Goal: Task Accomplishment & Management: Use online tool/utility

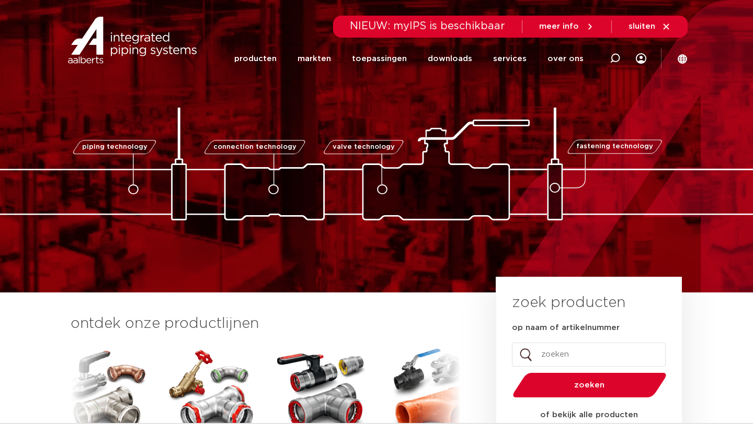
click at [504, 57] on link "services" at bounding box center [509, 59] width 33 height 42
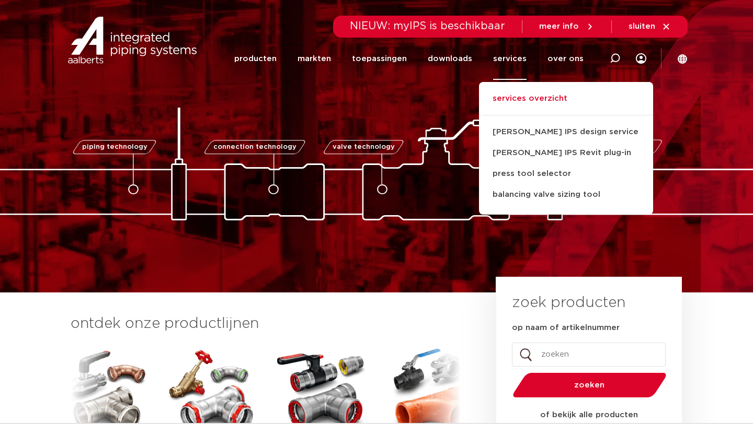
click at [526, 99] on link "services overzicht" at bounding box center [566, 103] width 174 height 23
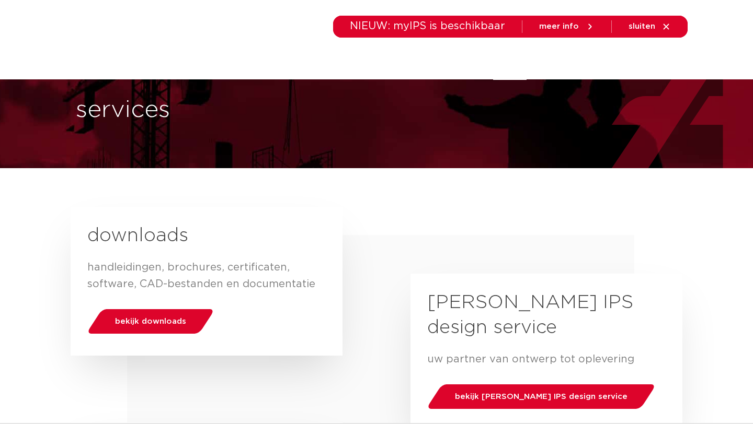
click at [517, 63] on link "services" at bounding box center [509, 59] width 33 height 42
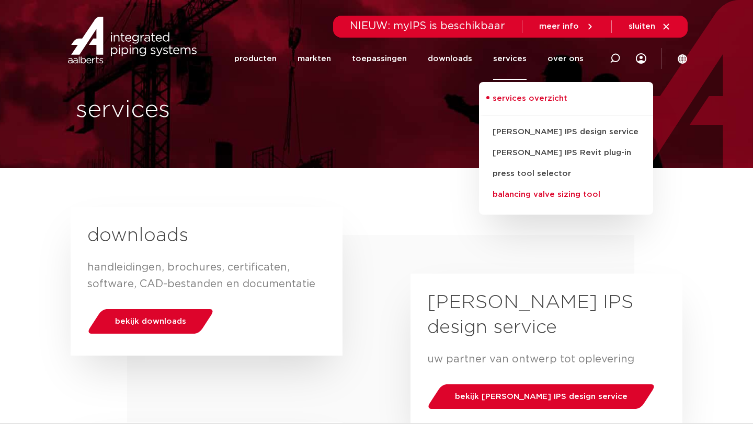
click at [534, 189] on link "balancing valve sizing tool" at bounding box center [566, 194] width 174 height 21
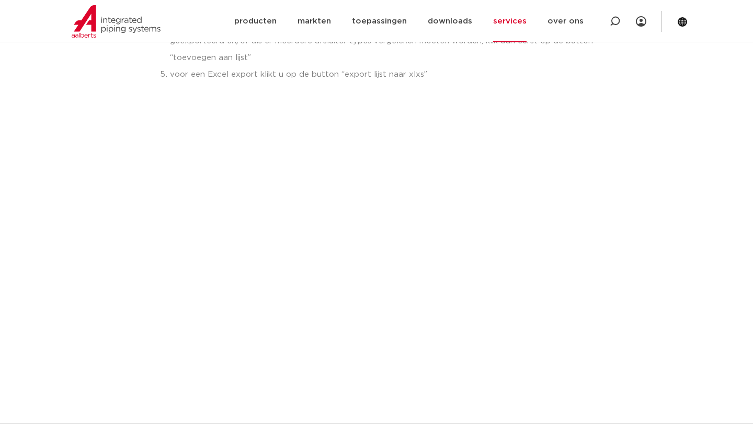
scroll to position [172, 0]
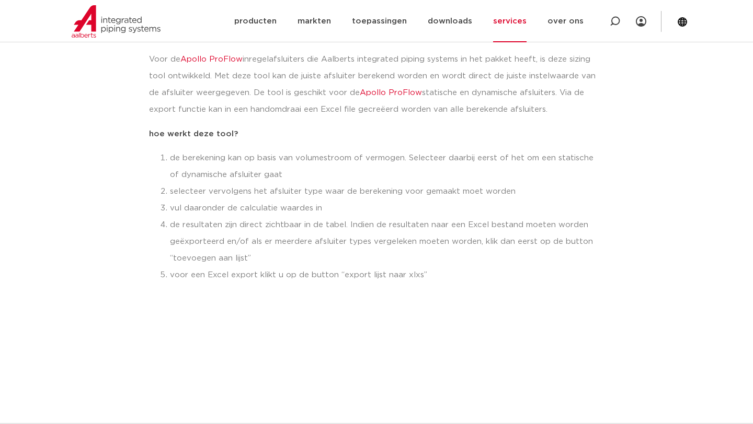
click at [506, 38] on link "services" at bounding box center [509, 21] width 33 height 42
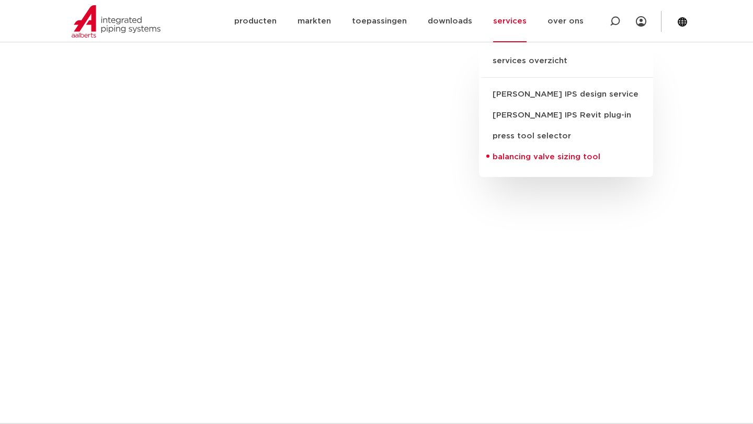
scroll to position [540, 0]
